Goal: Task Accomplishment & Management: Manage account settings

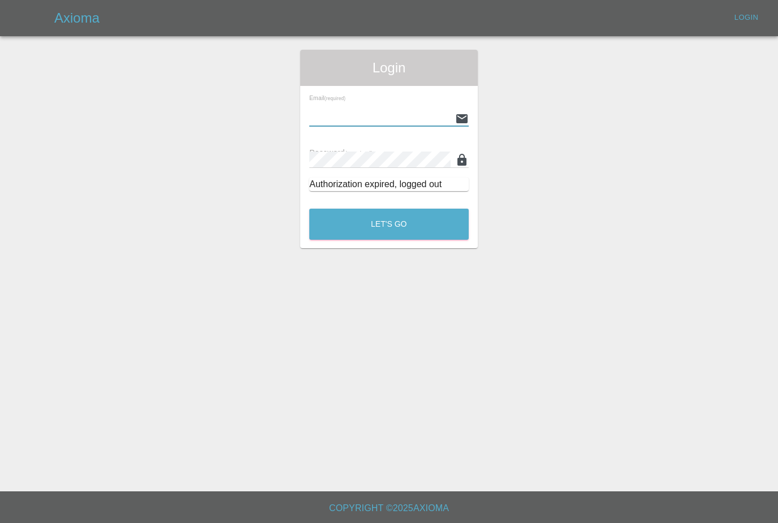
type input "[PERSON_NAME][EMAIL_ADDRESS][PERSON_NAME][DOMAIN_NAME]"
click at [389, 224] on button "Let's Go" at bounding box center [388, 224] width 159 height 31
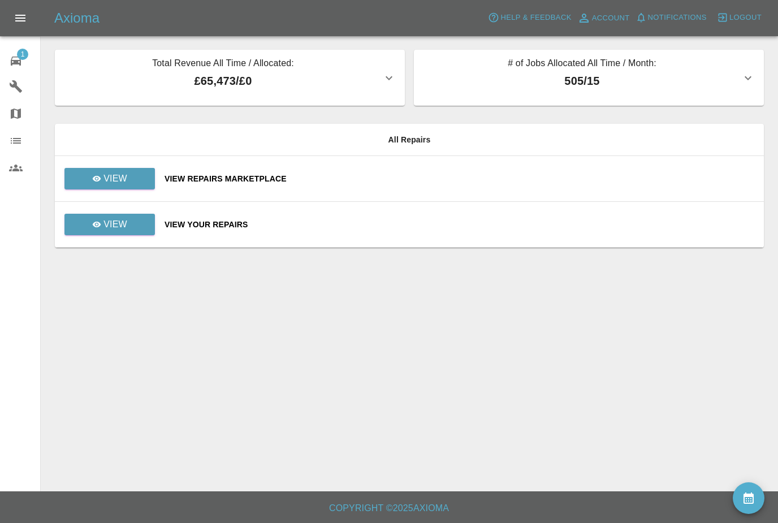
click at [754, 494] on icon "availability" at bounding box center [748, 498] width 14 height 14
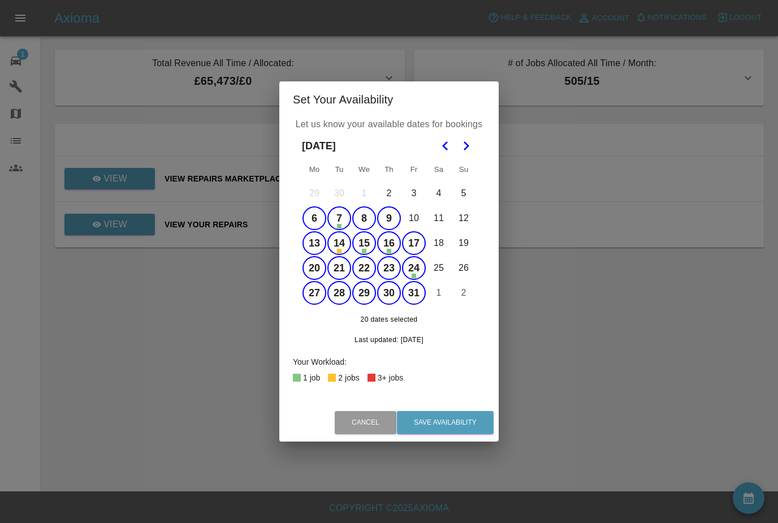
click at [330, 217] on button "7" at bounding box center [339, 218] width 24 height 24
click at [398, 220] on button "9" at bounding box center [389, 218] width 24 height 24
click at [413, 244] on button "17" at bounding box center [414, 243] width 24 height 24
click at [458, 433] on button "Save Availability" at bounding box center [445, 422] width 97 height 23
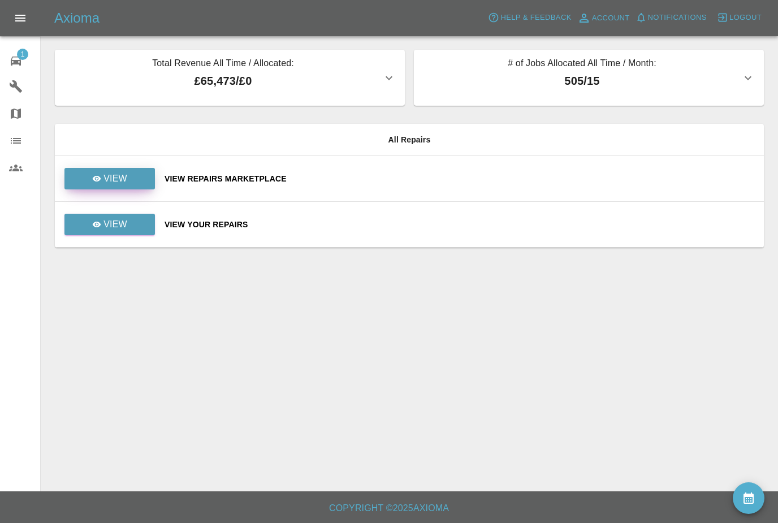
click at [81, 184] on link "View" at bounding box center [109, 178] width 90 height 21
